Goal: Task Accomplishment & Management: Manage account settings

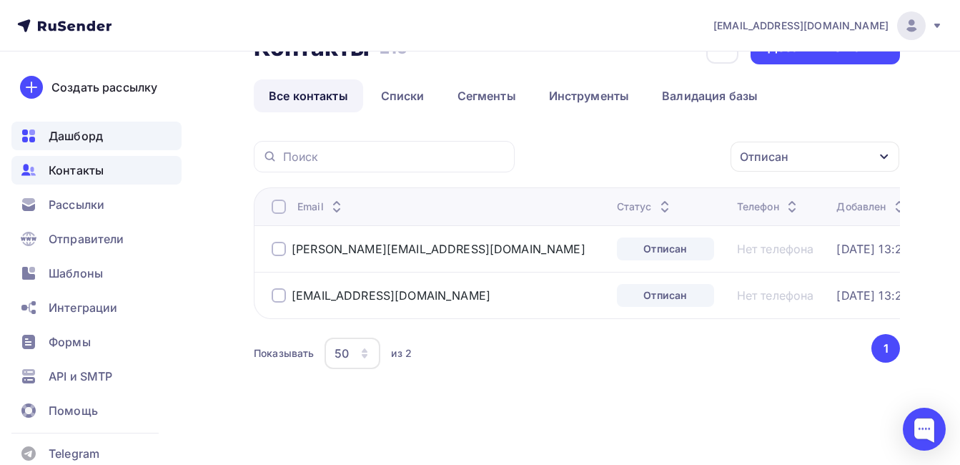
scroll to position [54, 0]
click at [89, 175] on span "Контакты" at bounding box center [76, 170] width 55 height 17
click at [849, 143] on div "Отписан" at bounding box center [815, 157] width 169 height 30
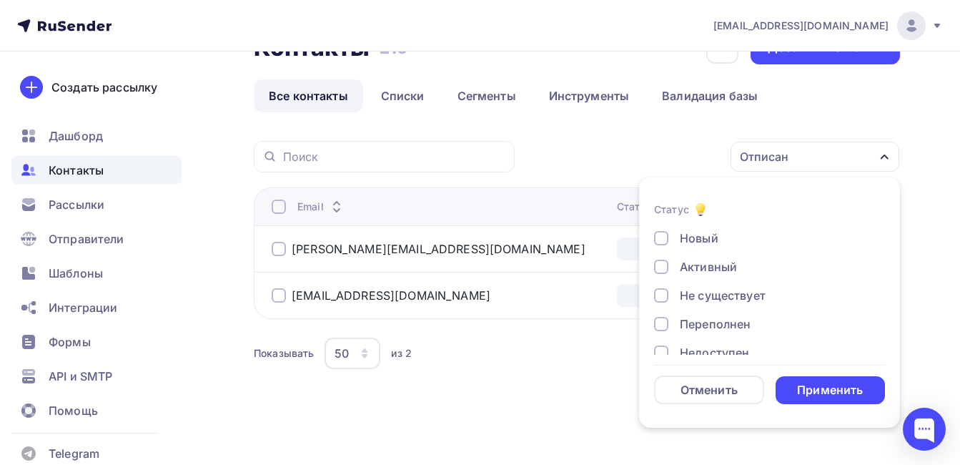
click at [731, 344] on div "Недоступен" at bounding box center [714, 352] width 69 height 17
drag, startPoint x: 710, startPoint y: 265, endPoint x: 756, endPoint y: 317, distance: 68.9
click at [710, 372] on div "Отписан" at bounding box center [704, 380] width 49 height 17
click at [830, 382] on div "Применить" at bounding box center [830, 390] width 66 height 16
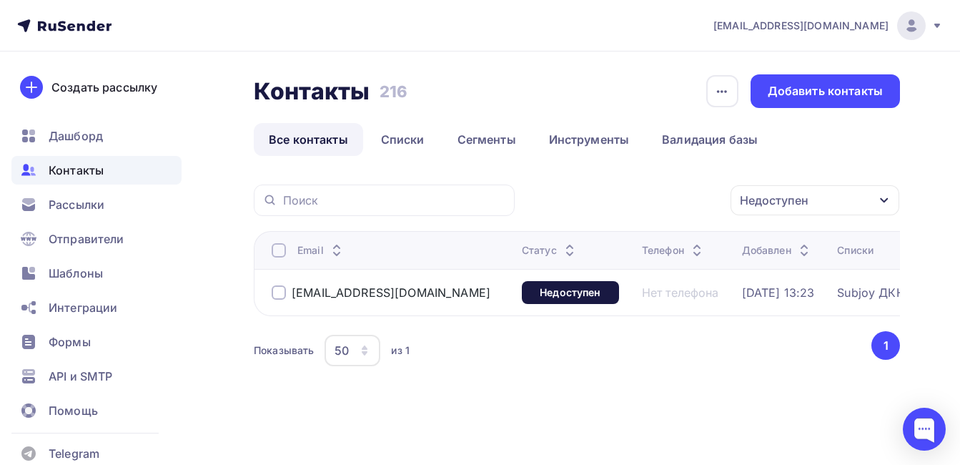
scroll to position [8, 0]
click at [831, 196] on div "Недоступен" at bounding box center [815, 200] width 169 height 30
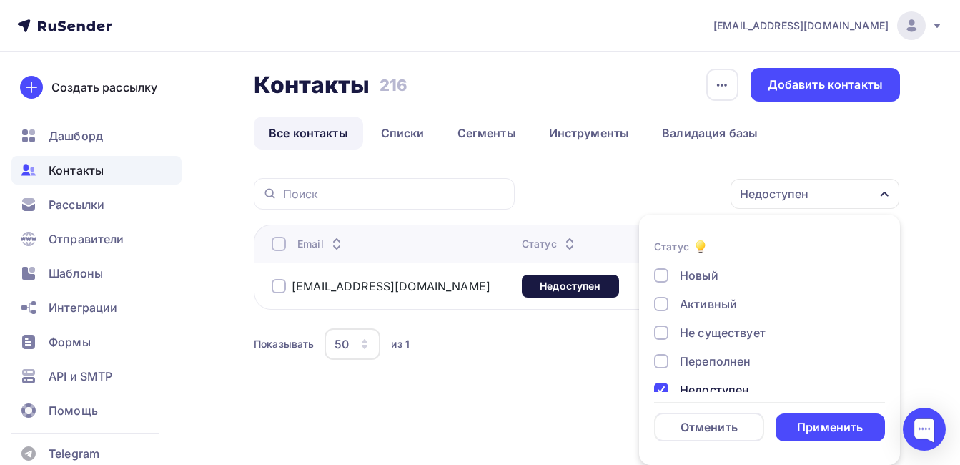
click at [721, 381] on div "Недоступен" at bounding box center [714, 389] width 69 height 17
click at [715, 438] on div "Отписан вручную" at bounding box center [731, 446] width 103 height 17
click at [811, 421] on div "Применить" at bounding box center [830, 427] width 66 height 16
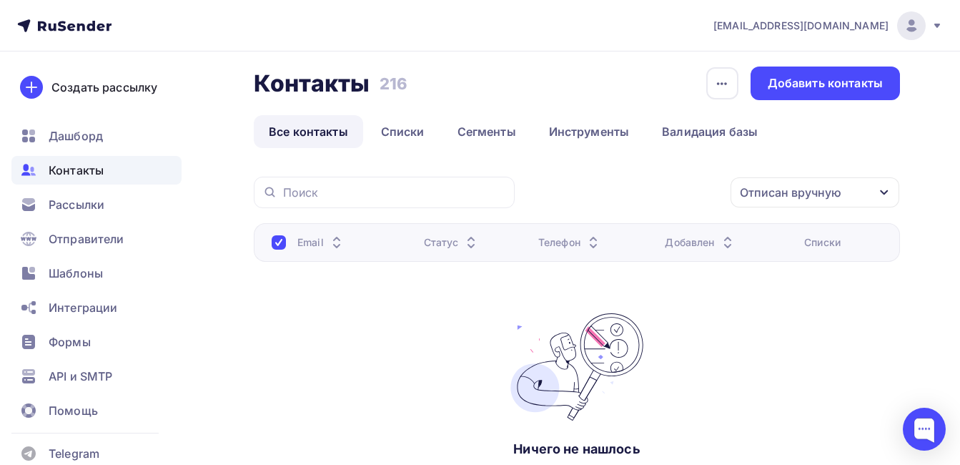
click at [786, 196] on div "Отписан вручную" at bounding box center [791, 192] width 102 height 17
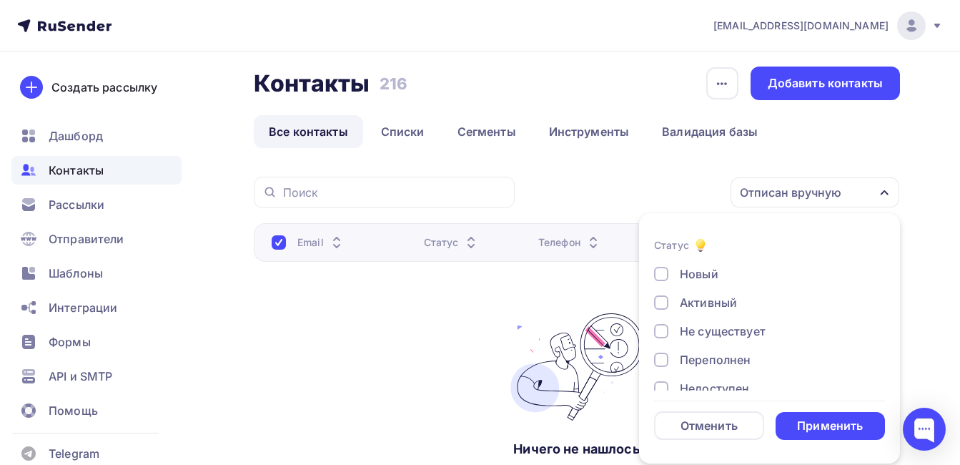
drag, startPoint x: 706, startPoint y: 338, endPoint x: 707, endPoint y: 360, distance: 22.2
click at [706, 437] on div "Отписан вручную" at bounding box center [731, 445] width 103 height 17
click at [709, 464] on div "Жалоба" at bounding box center [702, 473] width 45 height 17
click at [836, 425] on div "Применить" at bounding box center [830, 425] width 66 height 16
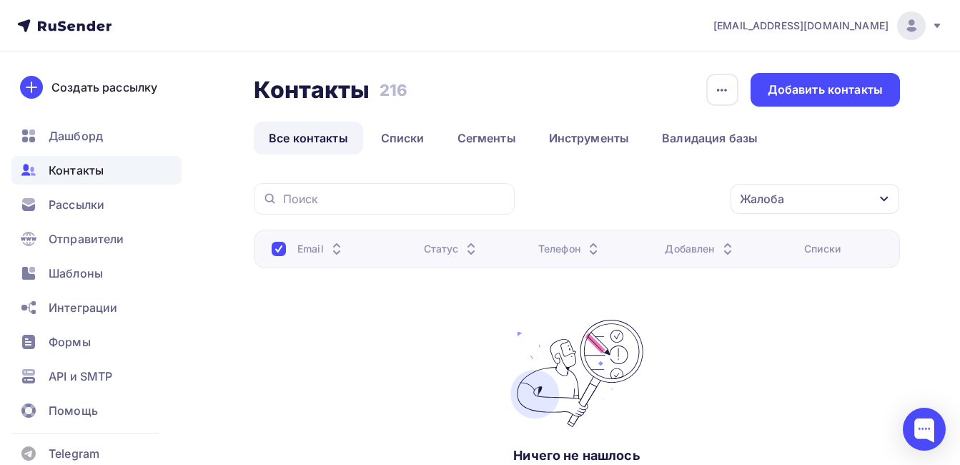
scroll to position [0, 0]
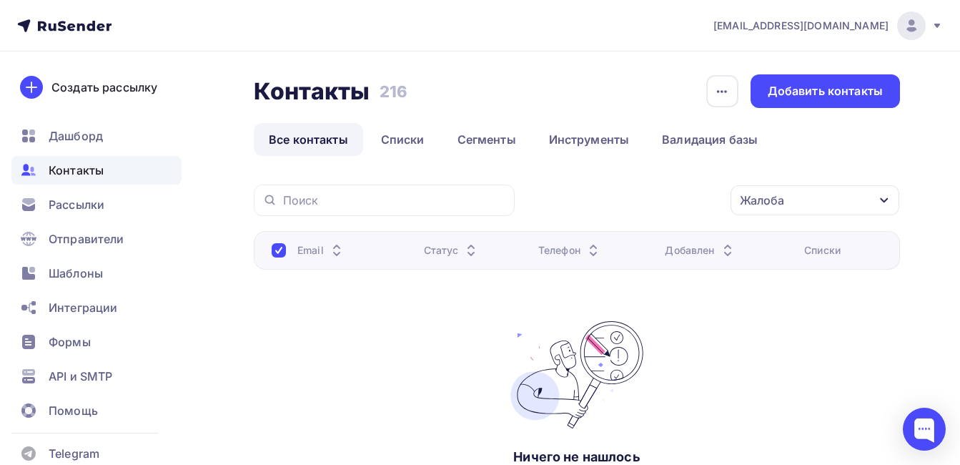
click at [771, 205] on div "Жалоба" at bounding box center [762, 200] width 44 height 17
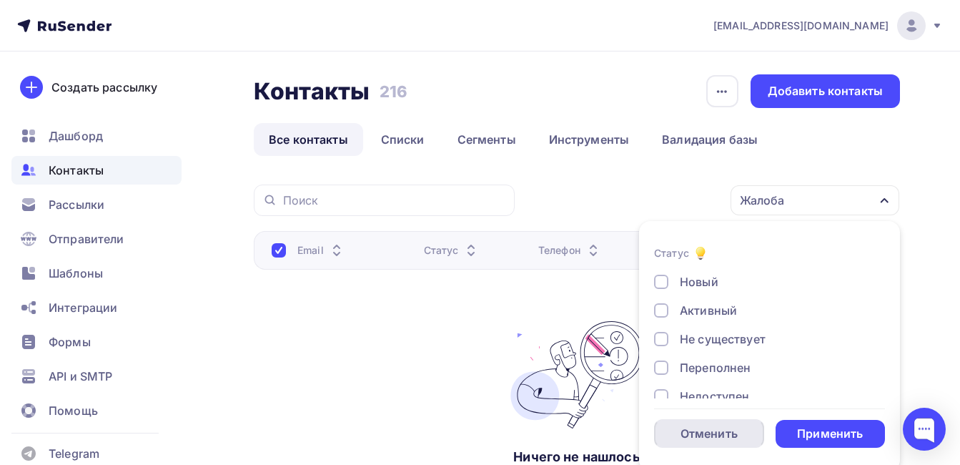
click at [721, 432] on div "Отменить" at bounding box center [709, 433] width 57 height 17
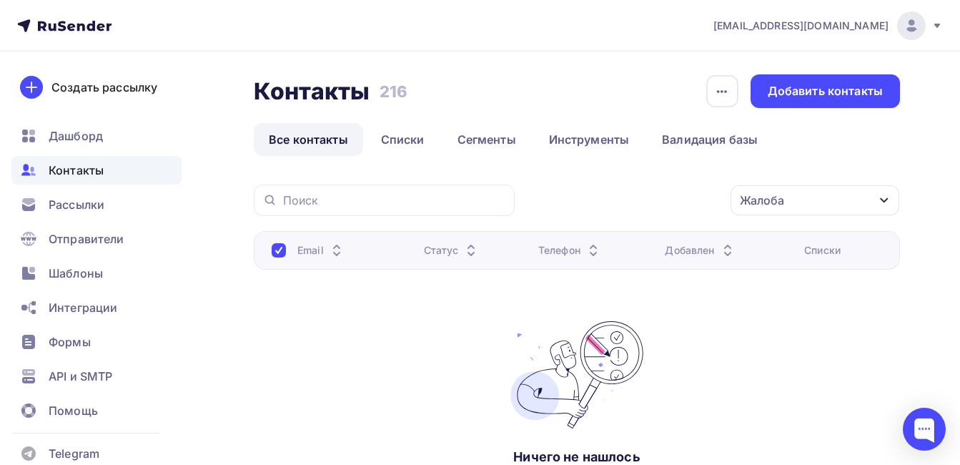
click at [778, 204] on div "Жалоба" at bounding box center [762, 200] width 44 height 17
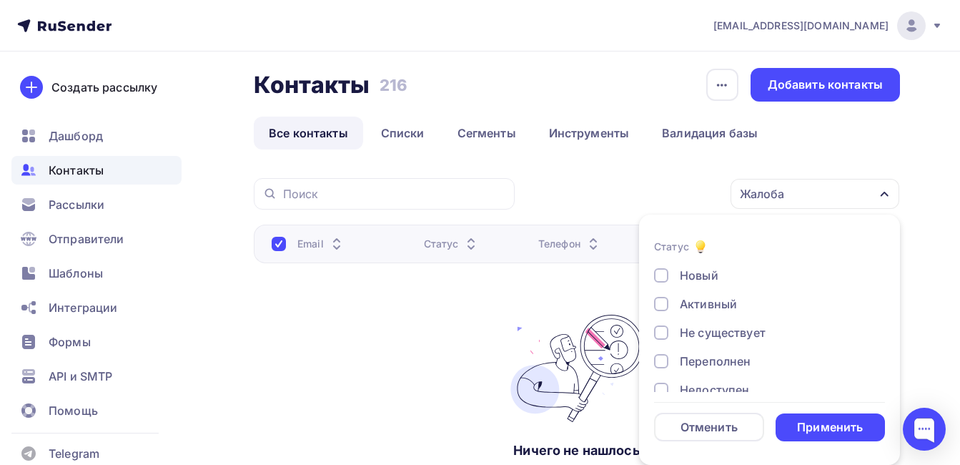
click at [679, 382] on div "Новый Активный Не существует Переполнен Недоступен Отписан Отписан вручную [GEO…" at bounding box center [769, 381] width 231 height 229
click at [835, 422] on div "Применить" at bounding box center [830, 427] width 66 height 16
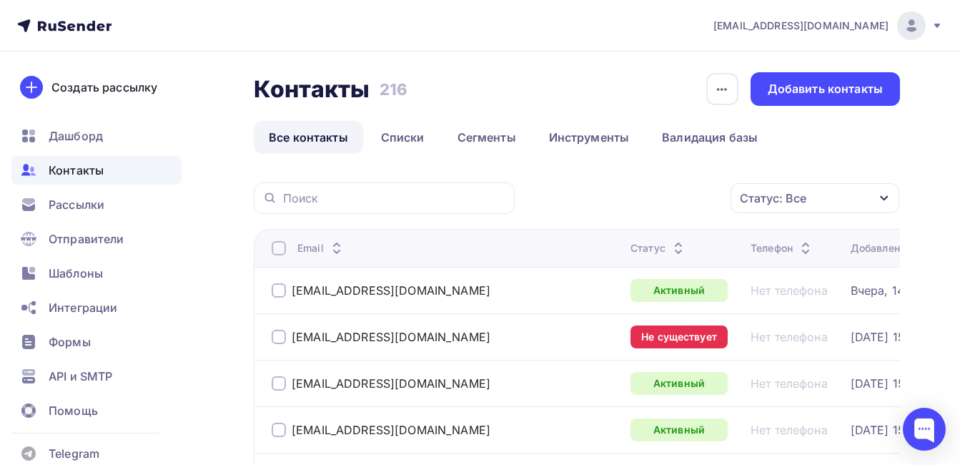
scroll to position [0, 0]
